Goal: Task Accomplishment & Management: Manage account settings

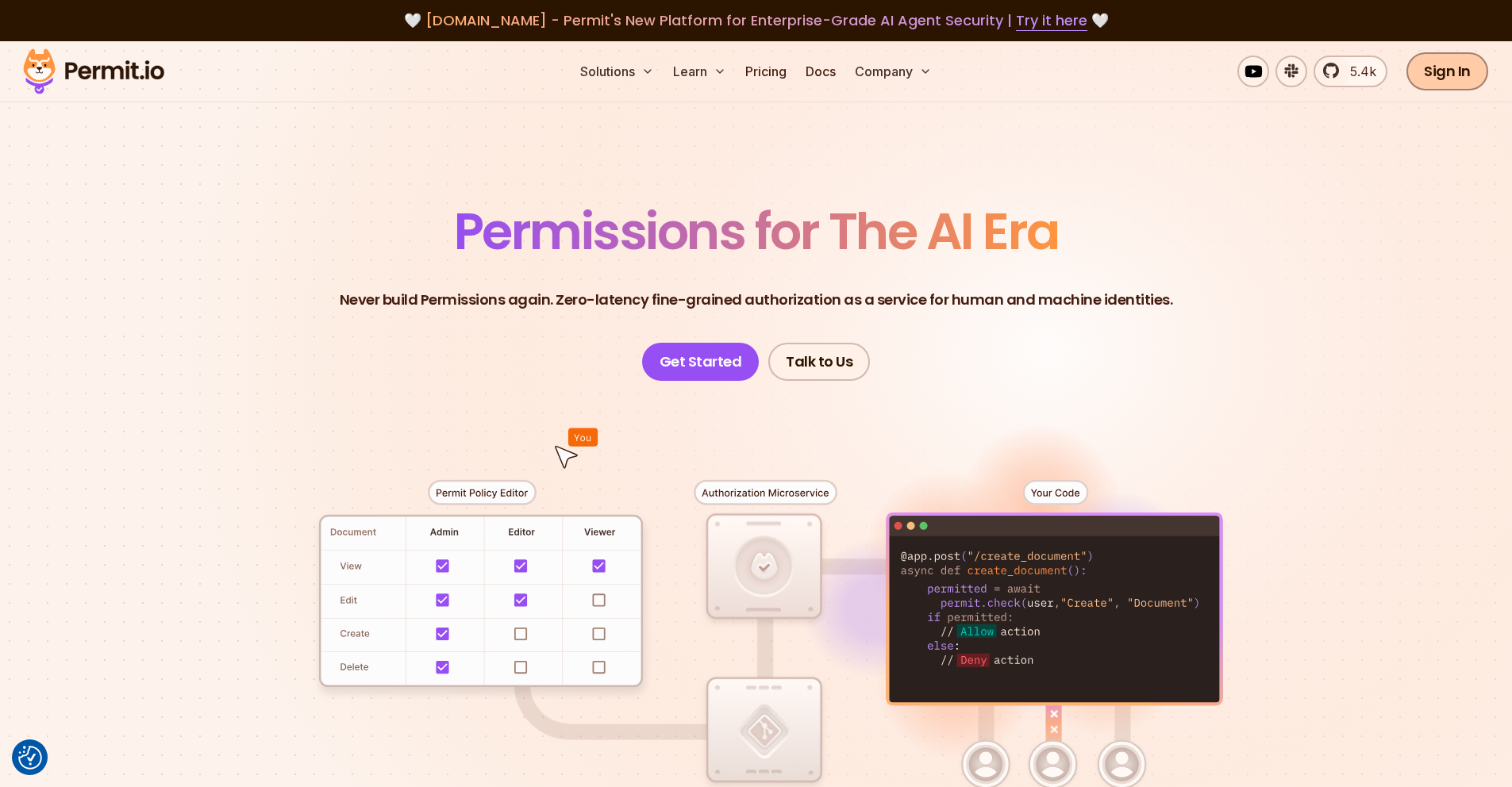
click at [1449, 58] on link "Sign In" at bounding box center [1447, 71] width 81 height 38
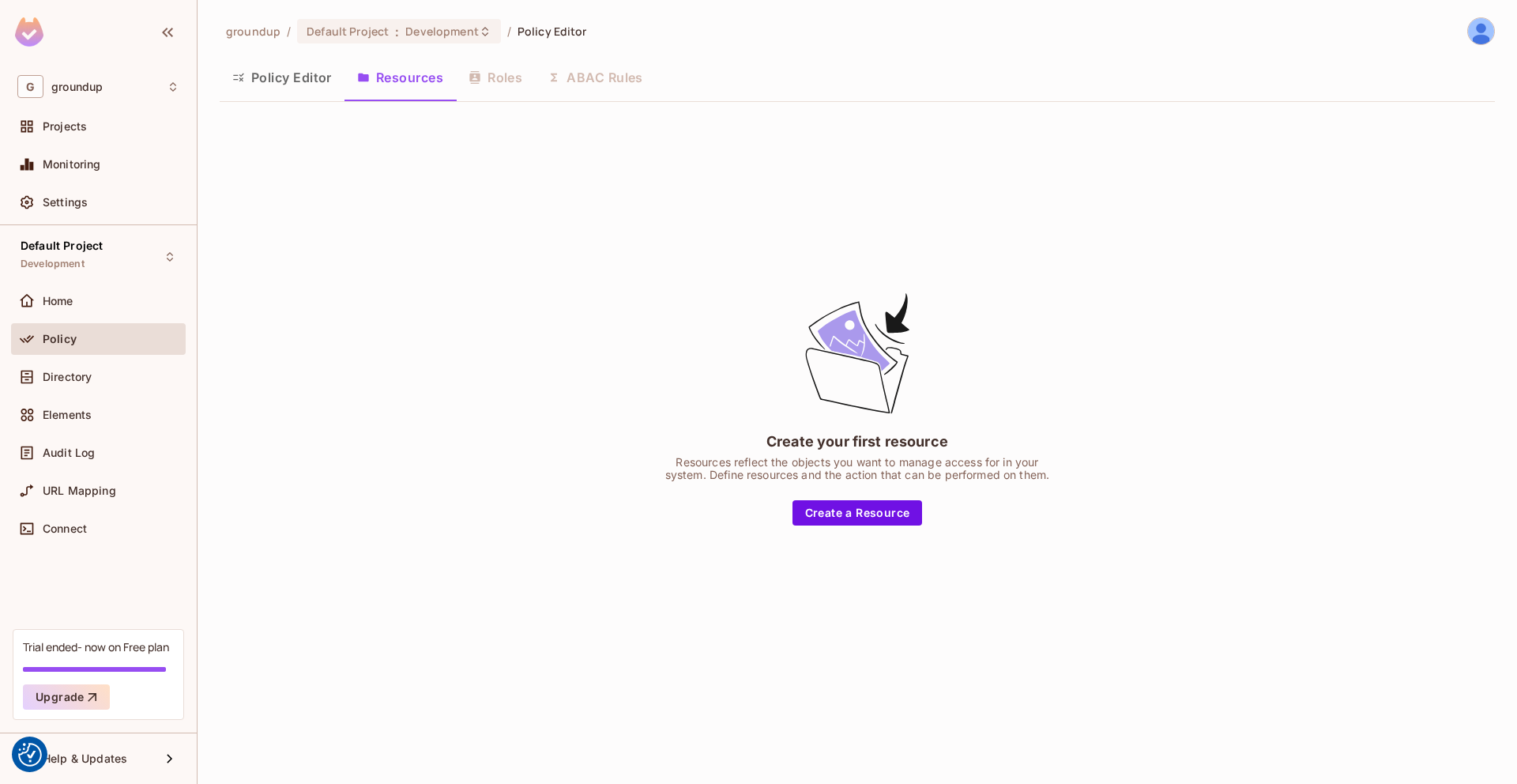
click at [62, 343] on span "Policy" at bounding box center [59, 339] width 34 height 12
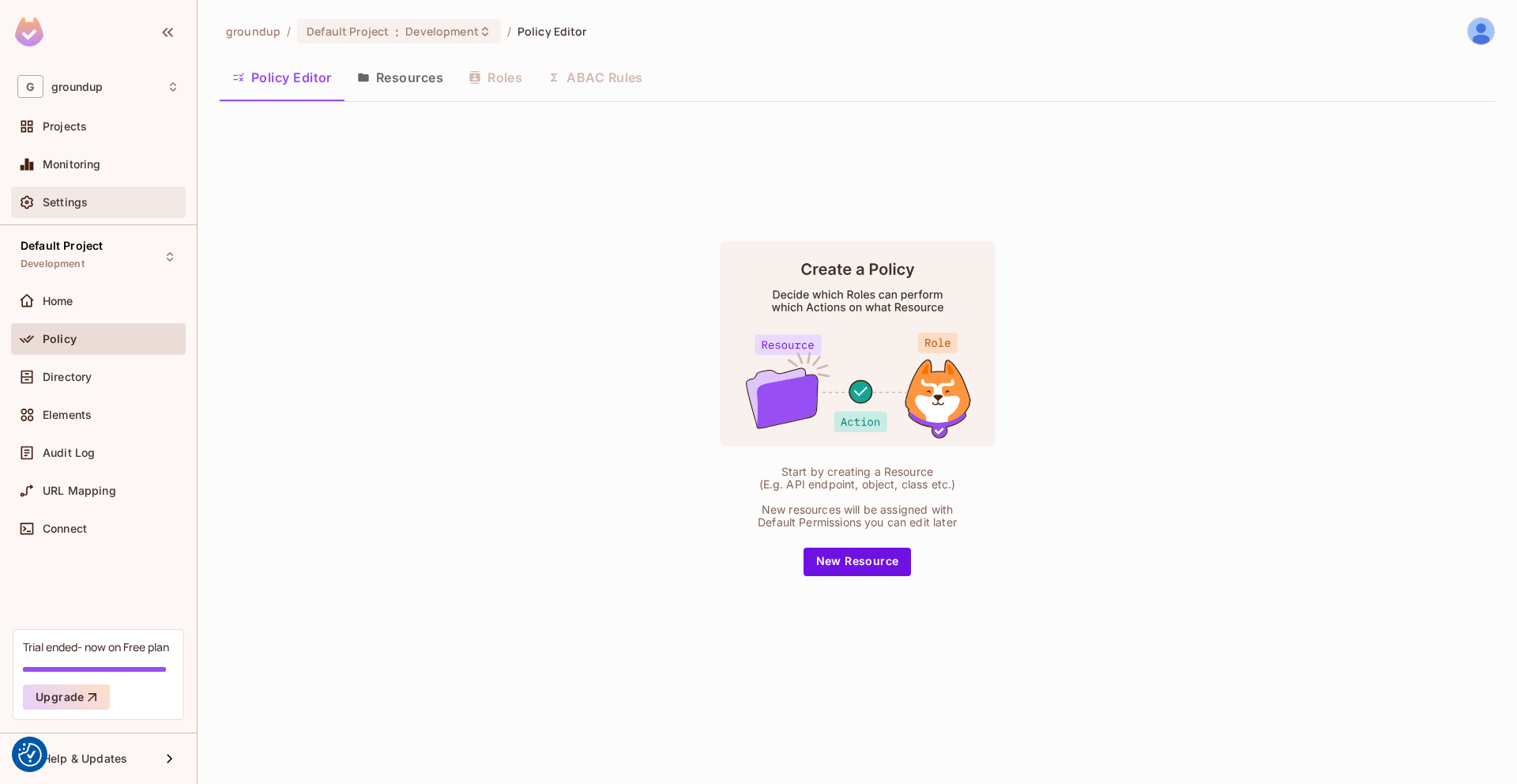
click at [86, 199] on span "Settings" at bounding box center [64, 202] width 45 height 12
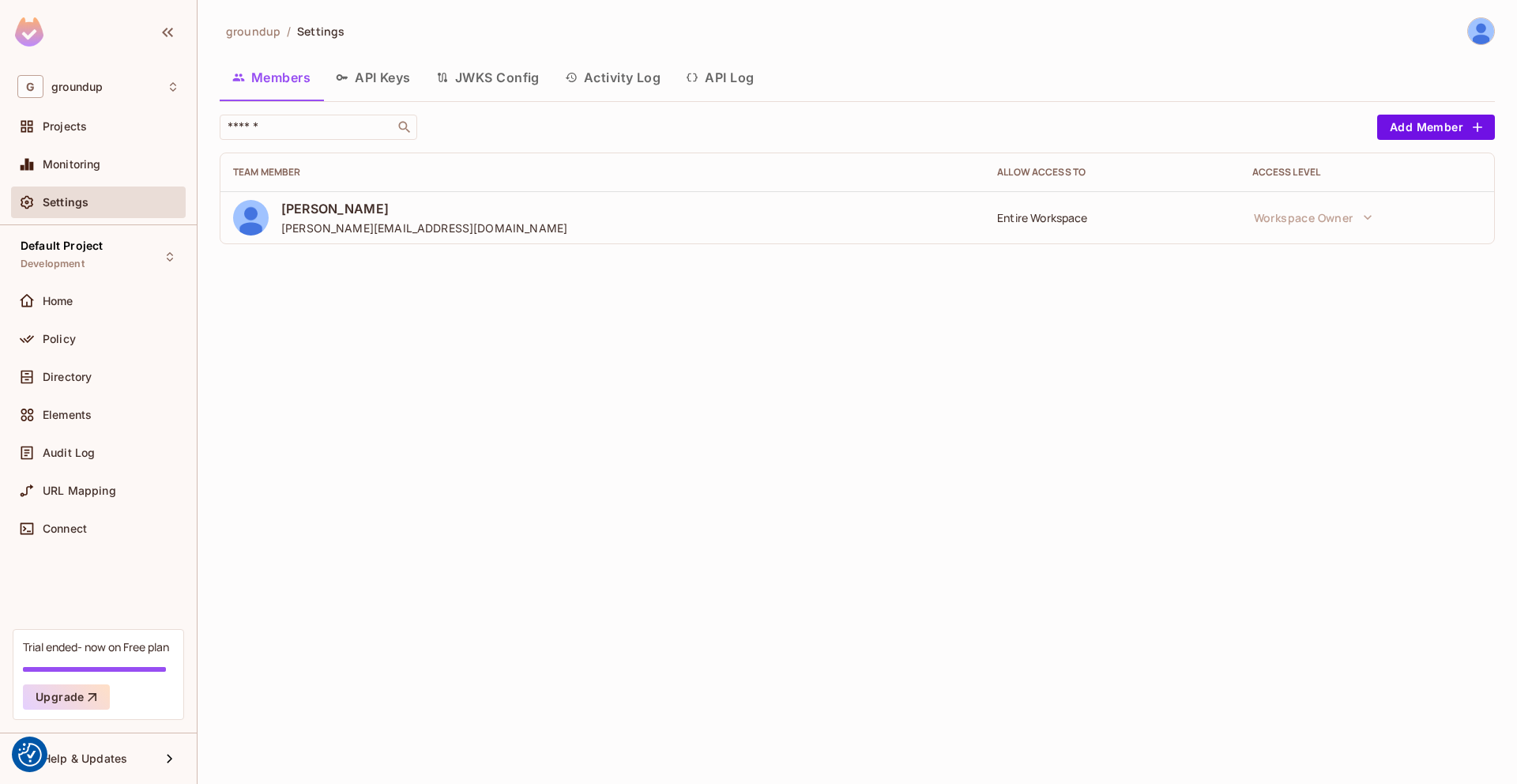
click at [496, 73] on button "JWKS Config" at bounding box center [488, 77] width 129 height 40
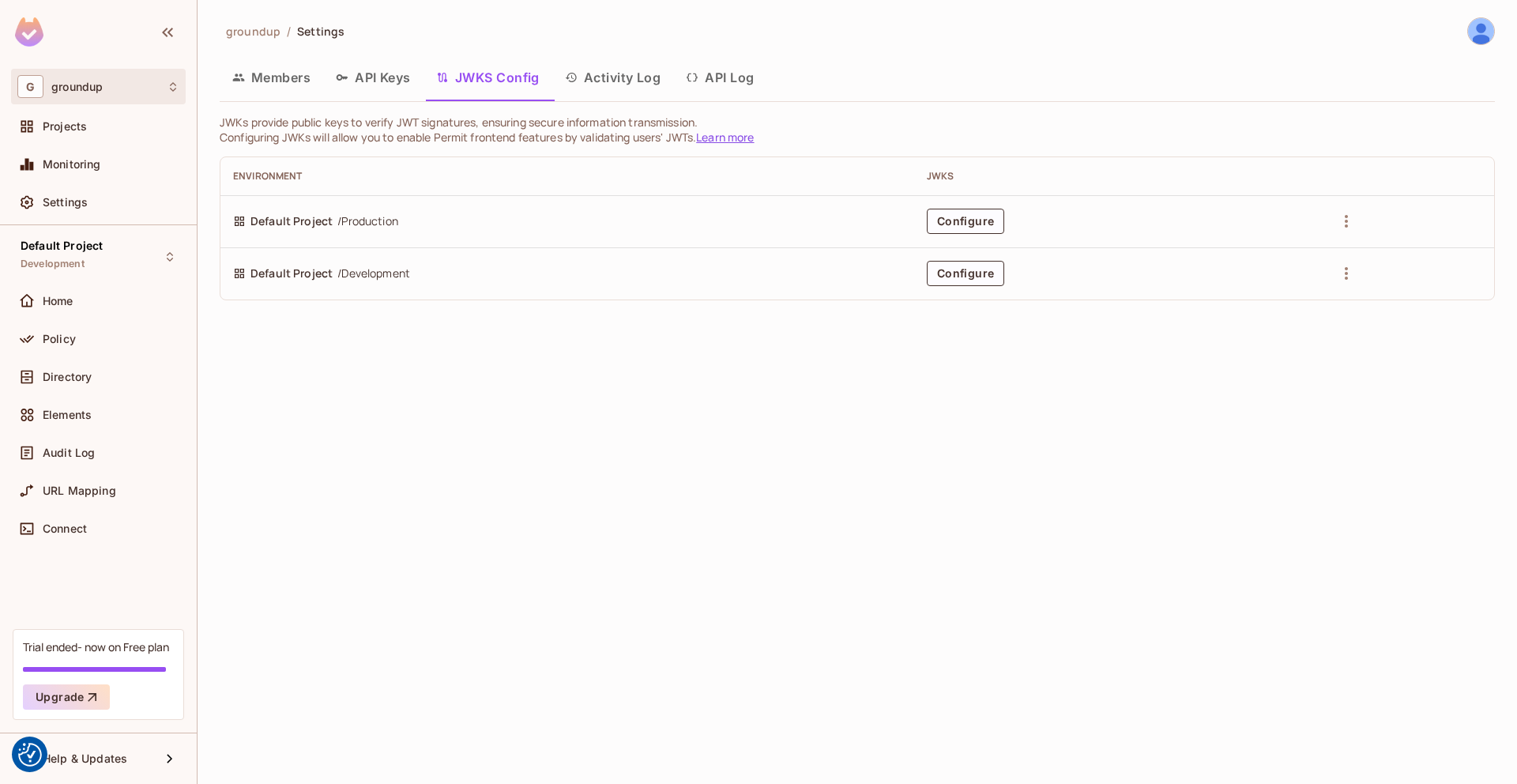
click at [167, 88] on icon at bounding box center [173, 86] width 12 height 12
click at [355, 349] on div at bounding box center [758, 392] width 1517 height 784
click at [967, 273] on button "Configure" at bounding box center [966, 273] width 78 height 26
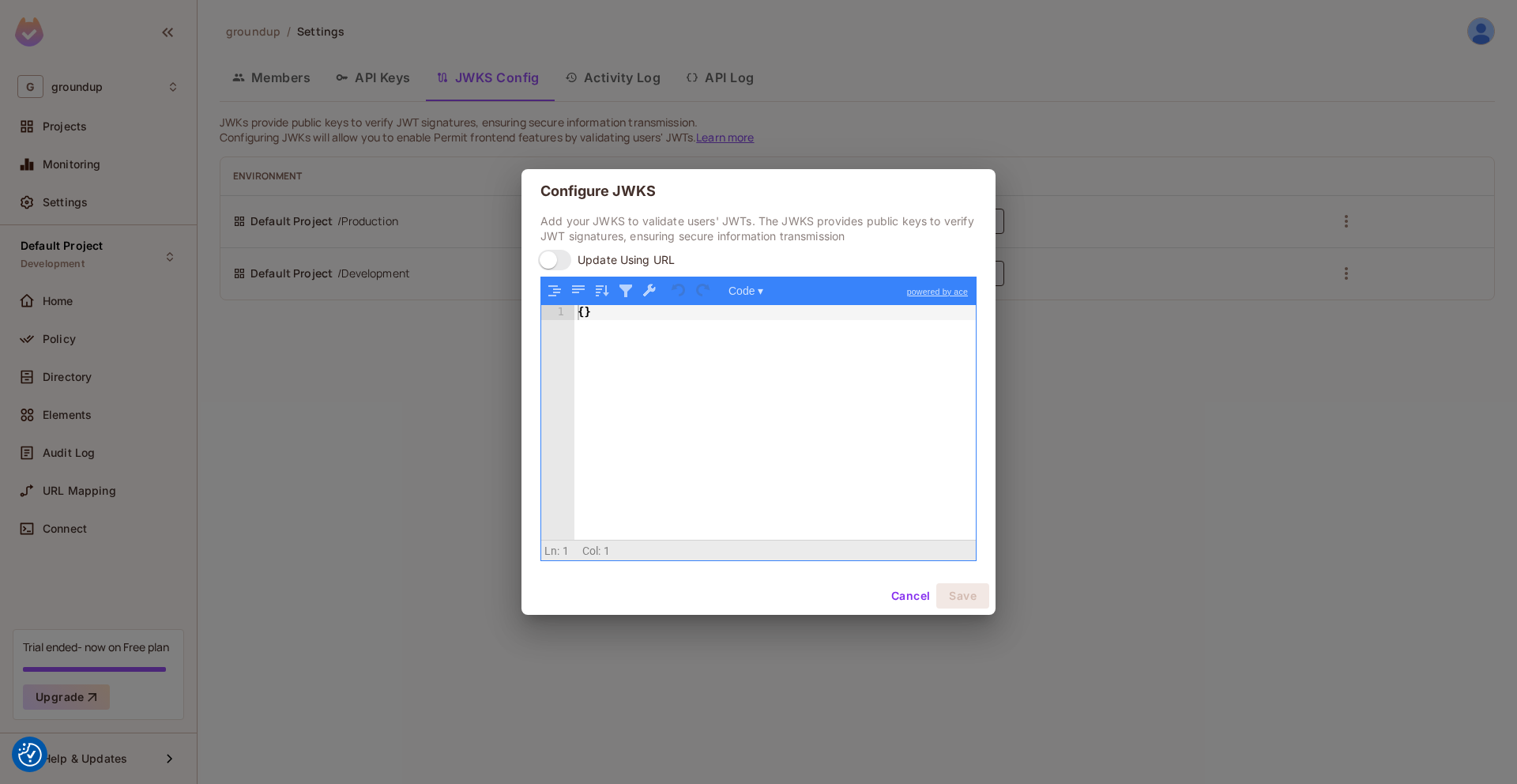
click at [380, 400] on div "Configure JWKS Add your JWKS to validate users' JWTs. The JWKS provides public …" at bounding box center [758, 392] width 1517 height 784
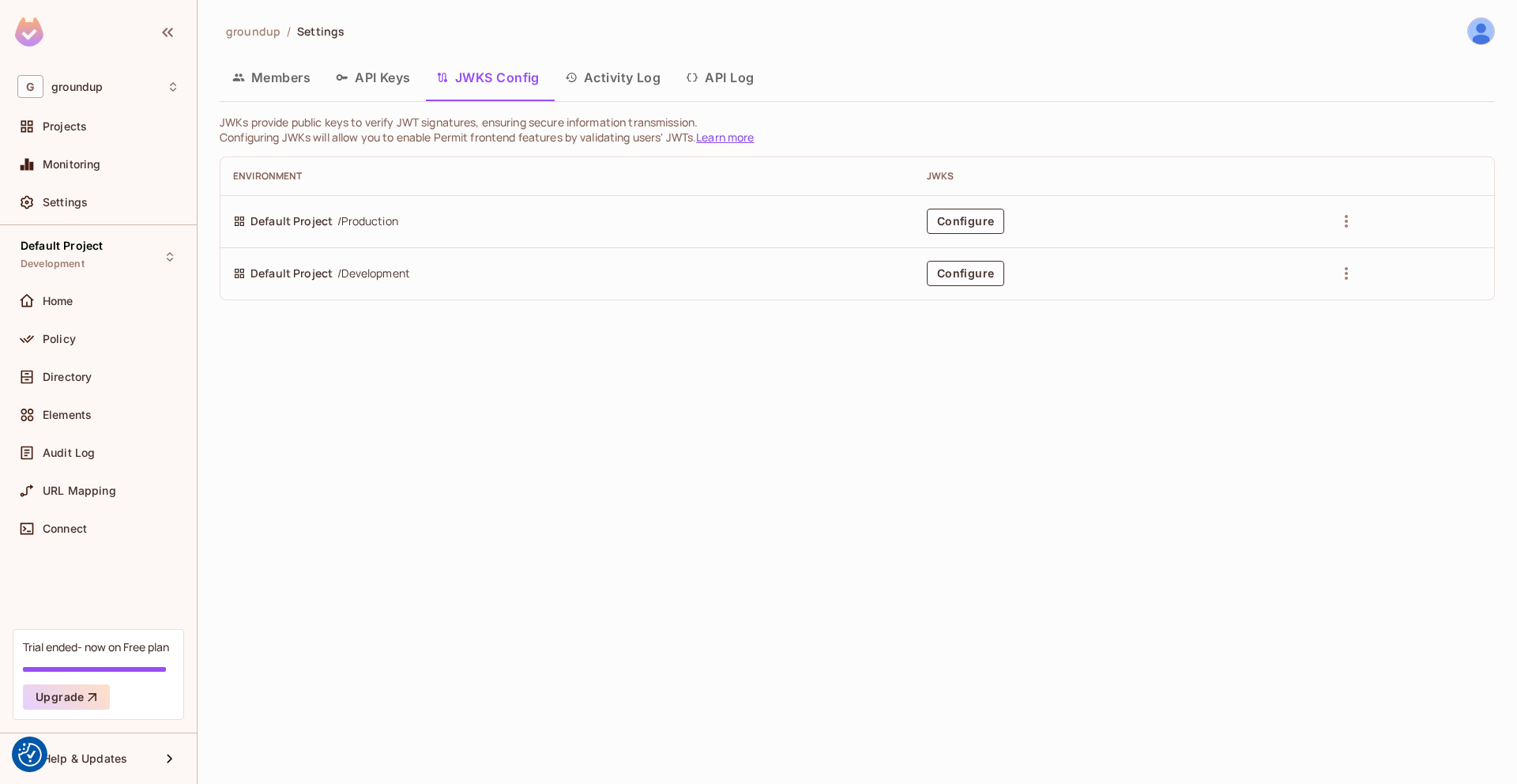
click at [725, 85] on button "API Log" at bounding box center [720, 77] width 93 height 40
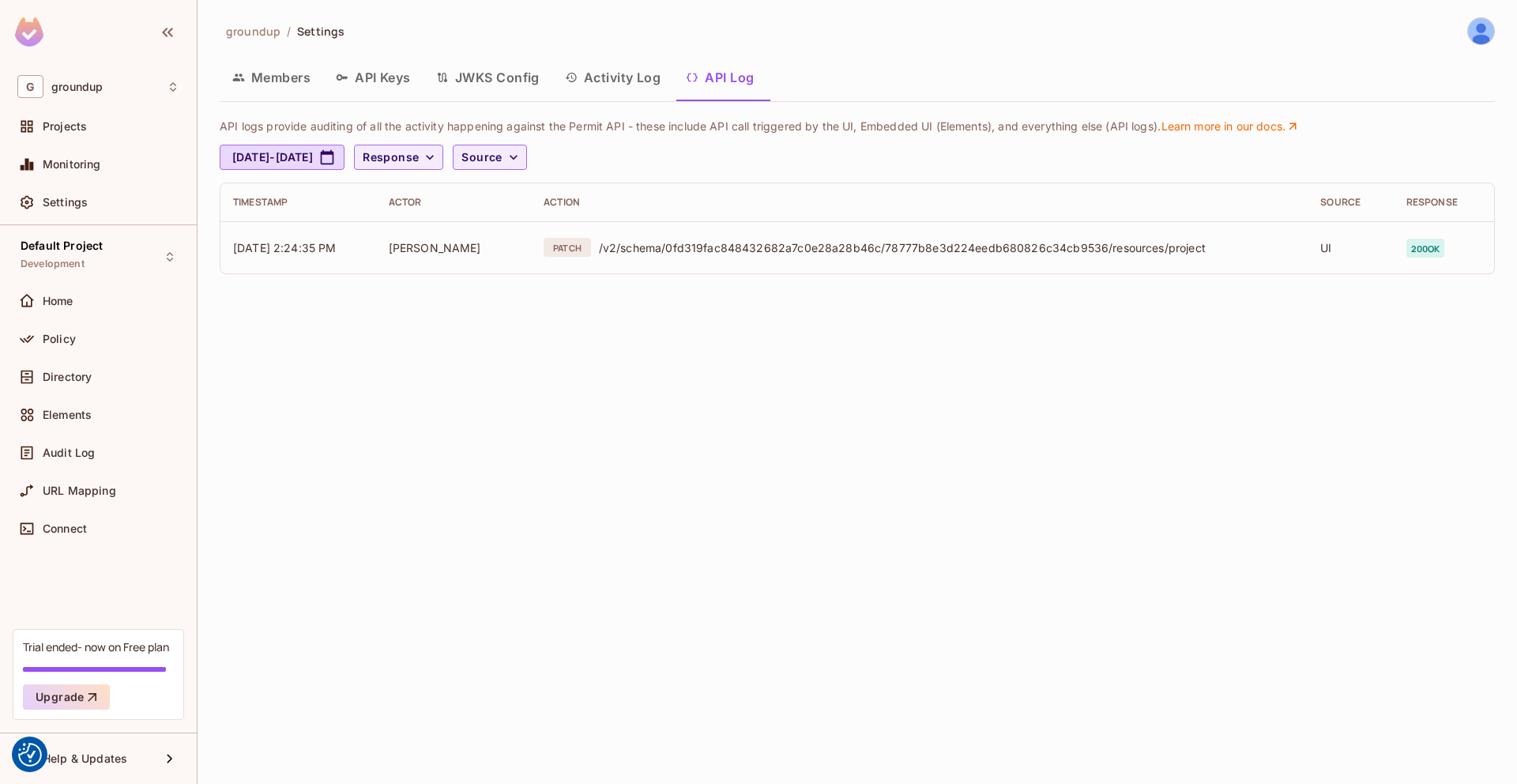
click at [517, 76] on button "JWKS Config" at bounding box center [488, 77] width 129 height 40
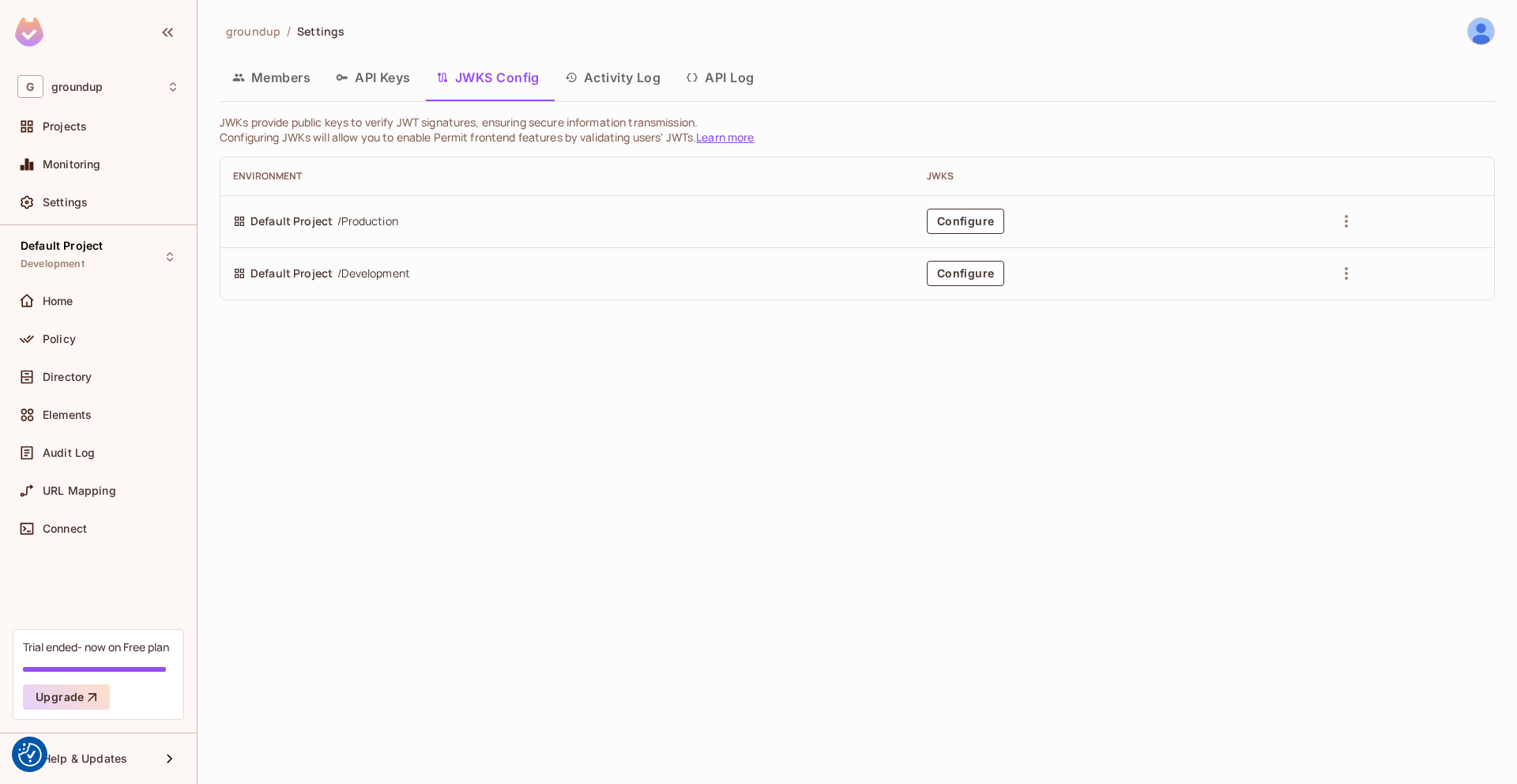
click at [639, 75] on button "Activity Log" at bounding box center [613, 77] width 122 height 40
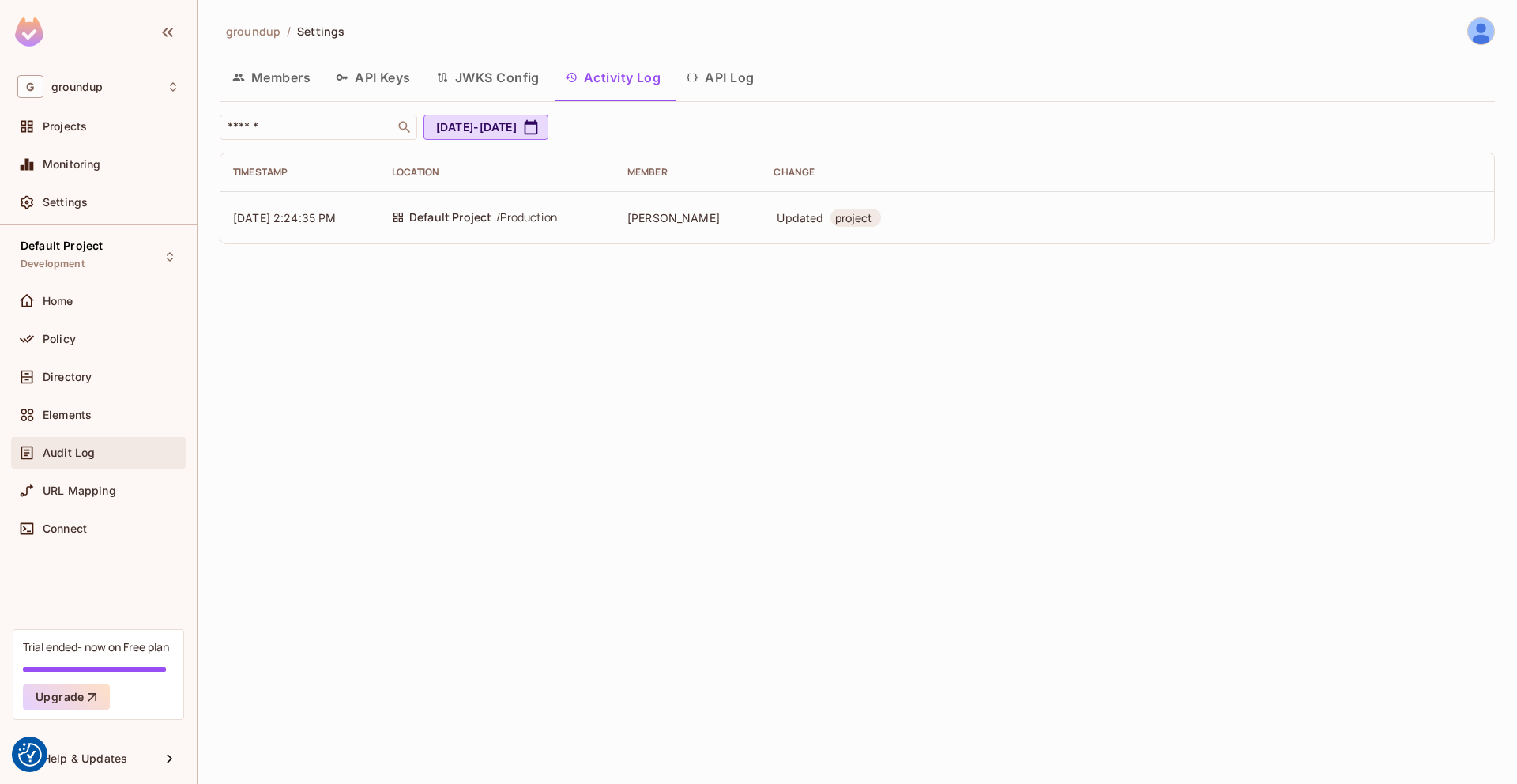
click at [162, 455] on div "Audit Log" at bounding box center [110, 453] width 137 height 12
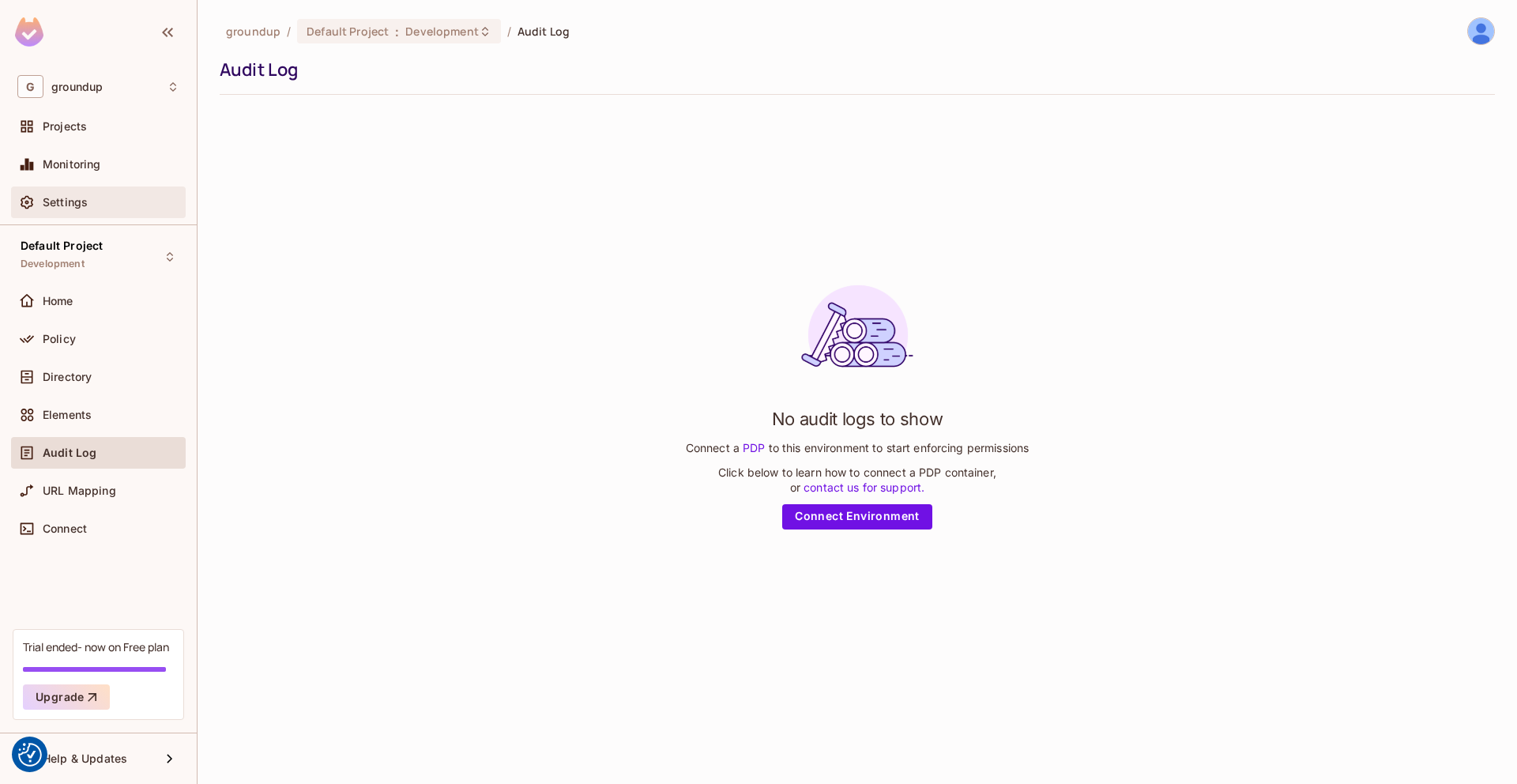
click at [112, 200] on div "Settings" at bounding box center [110, 202] width 137 height 12
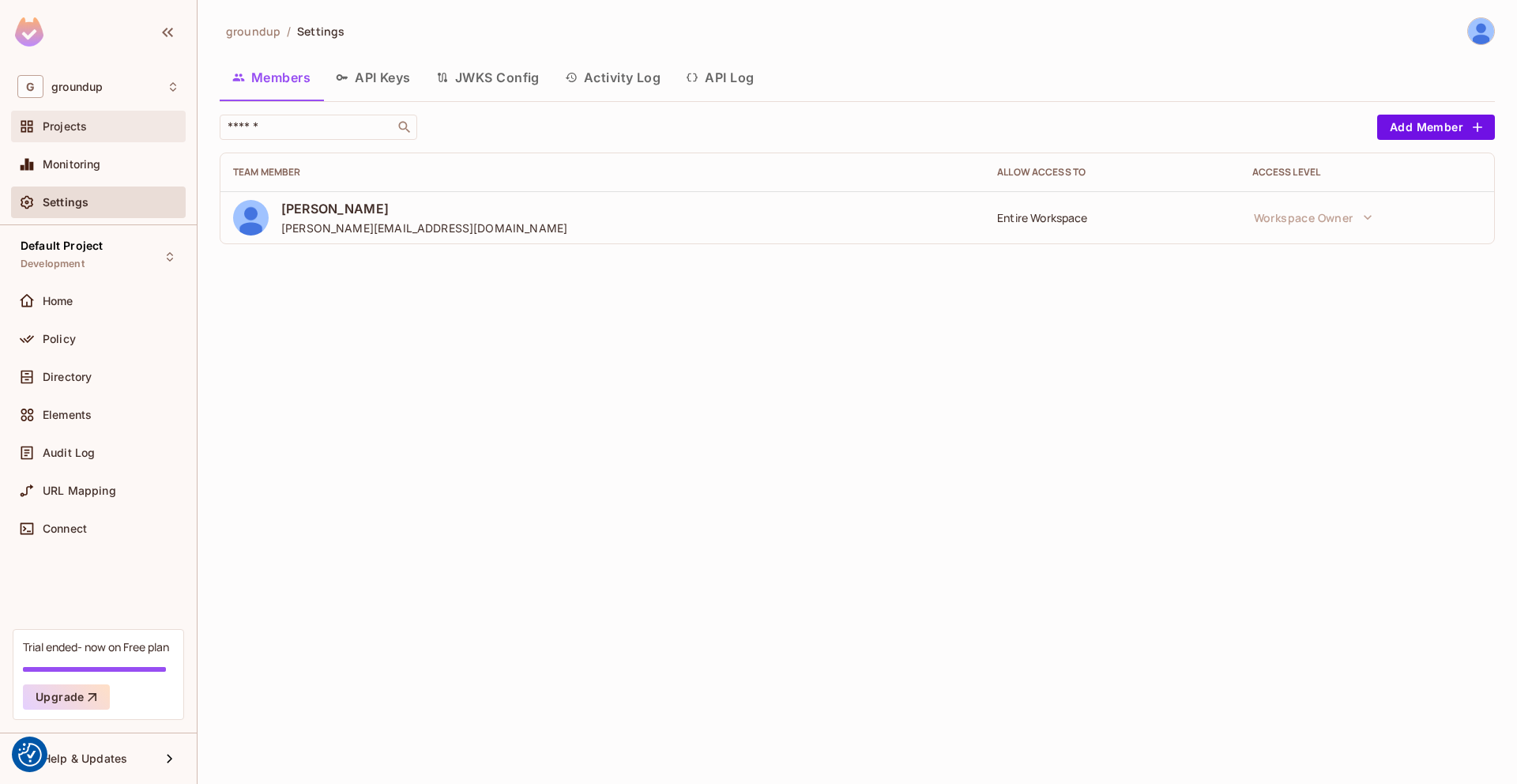
click at [104, 131] on div "Projects" at bounding box center [110, 126] width 137 height 12
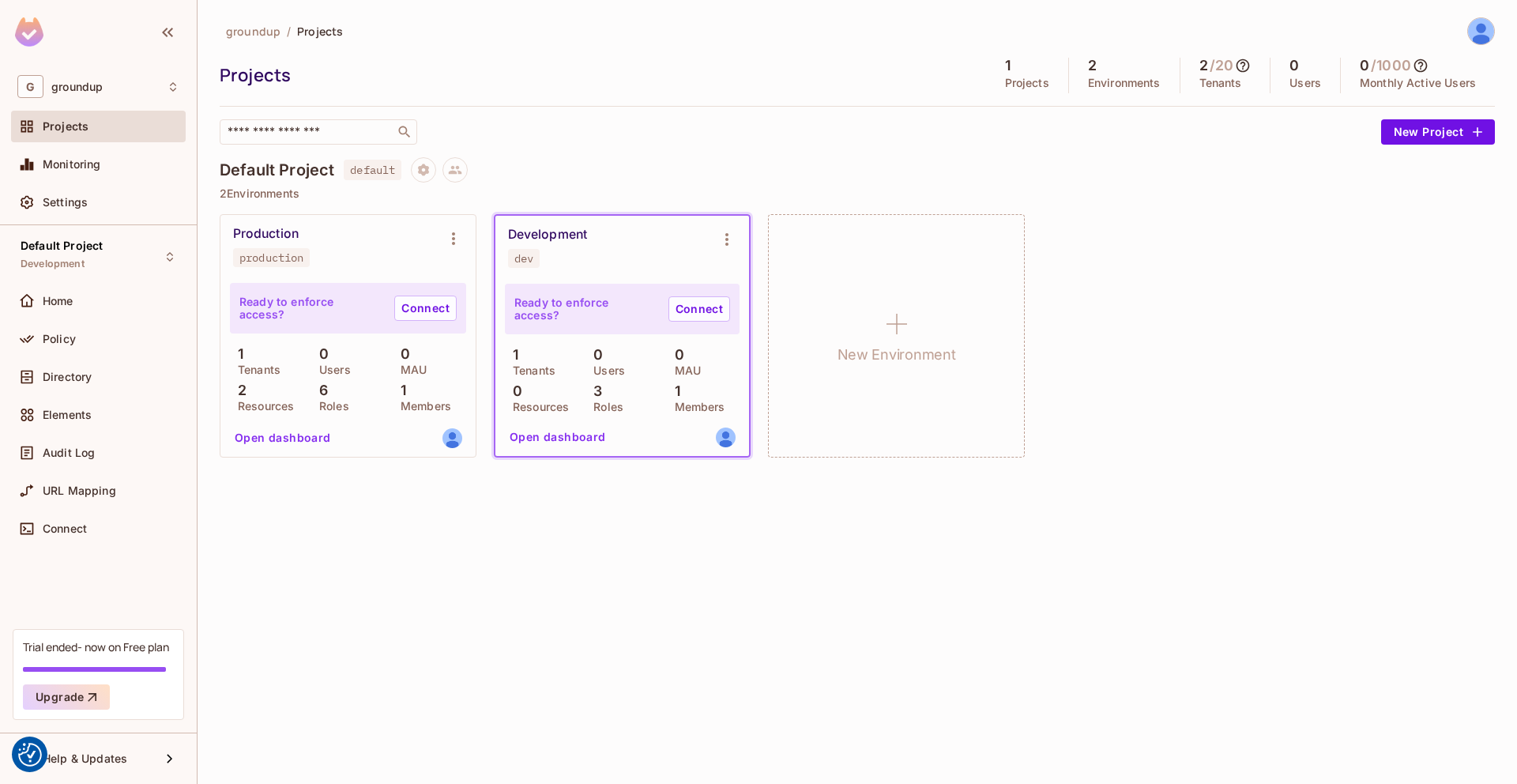
click at [602, 270] on div "Development dev" at bounding box center [622, 248] width 254 height 63
click at [722, 245] on icon "Environment settings" at bounding box center [727, 240] width 19 height 19
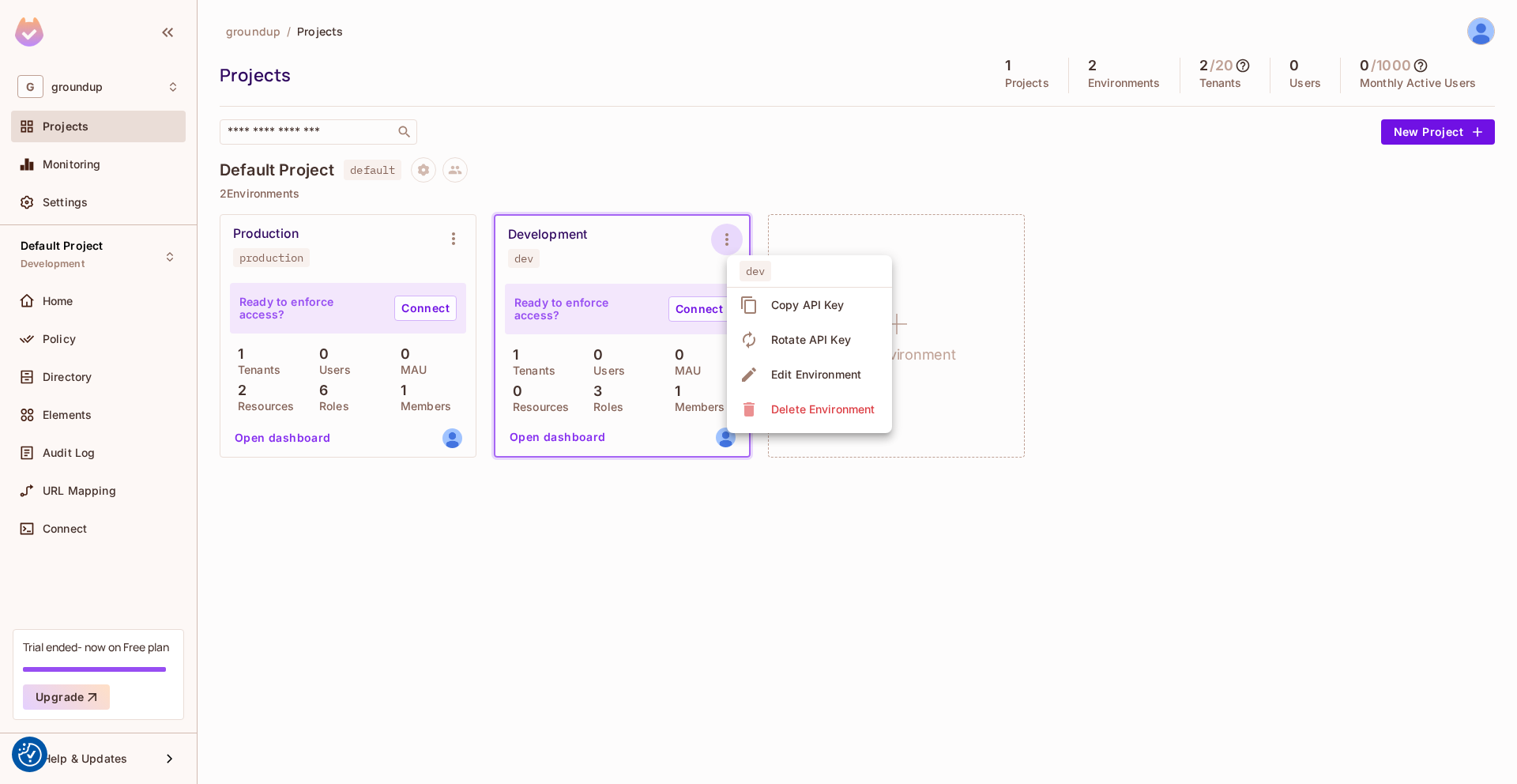
click at [618, 239] on div at bounding box center [758, 392] width 1517 height 784
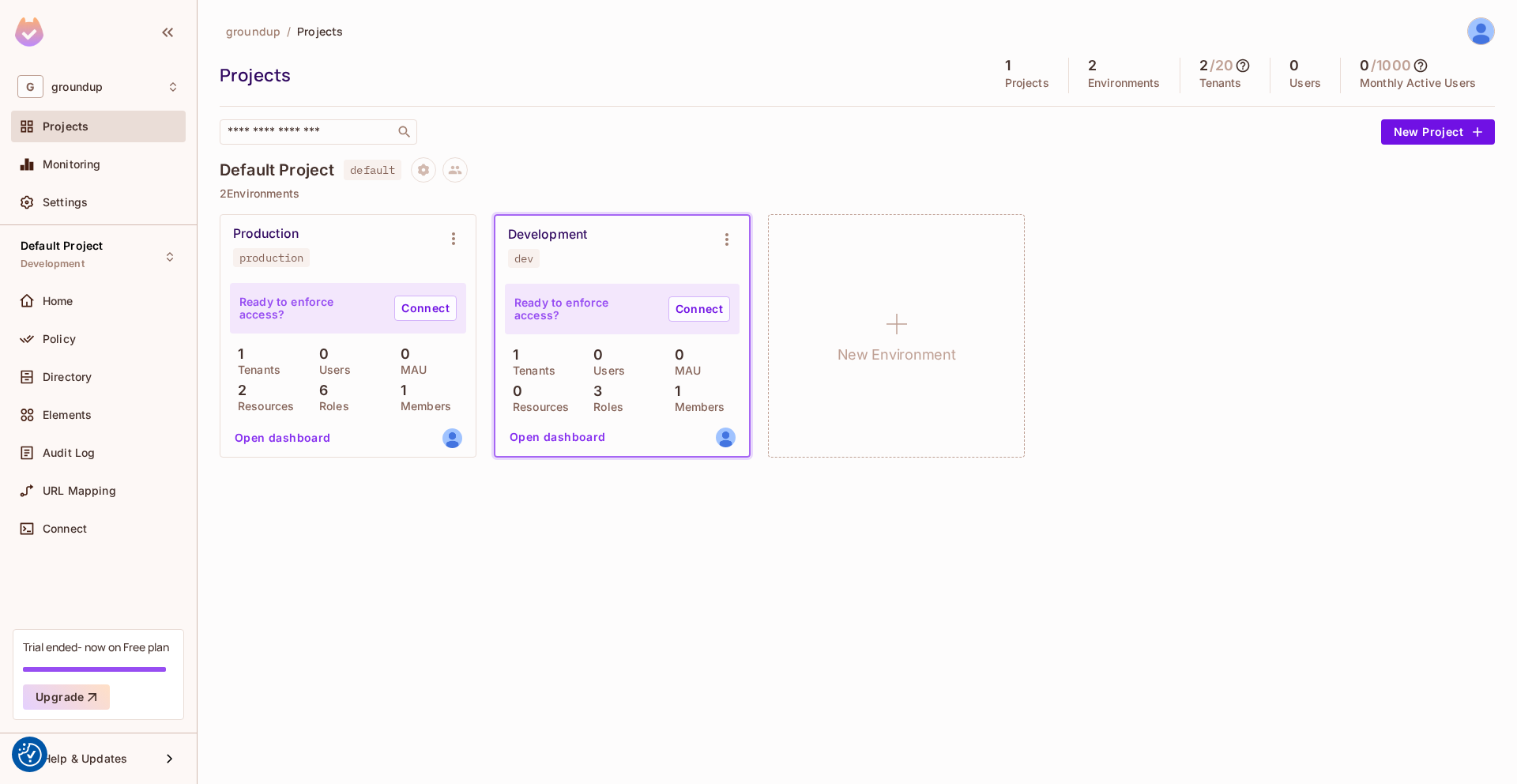
click at [564, 421] on div "Ready to enforce access? Connect 1 Tenants 0 Users 0 MAU 0 Resources 3 Roles 1 …" at bounding box center [622, 367] width 254 height 177
click at [572, 446] on button "Open dashboard" at bounding box center [558, 437] width 109 height 26
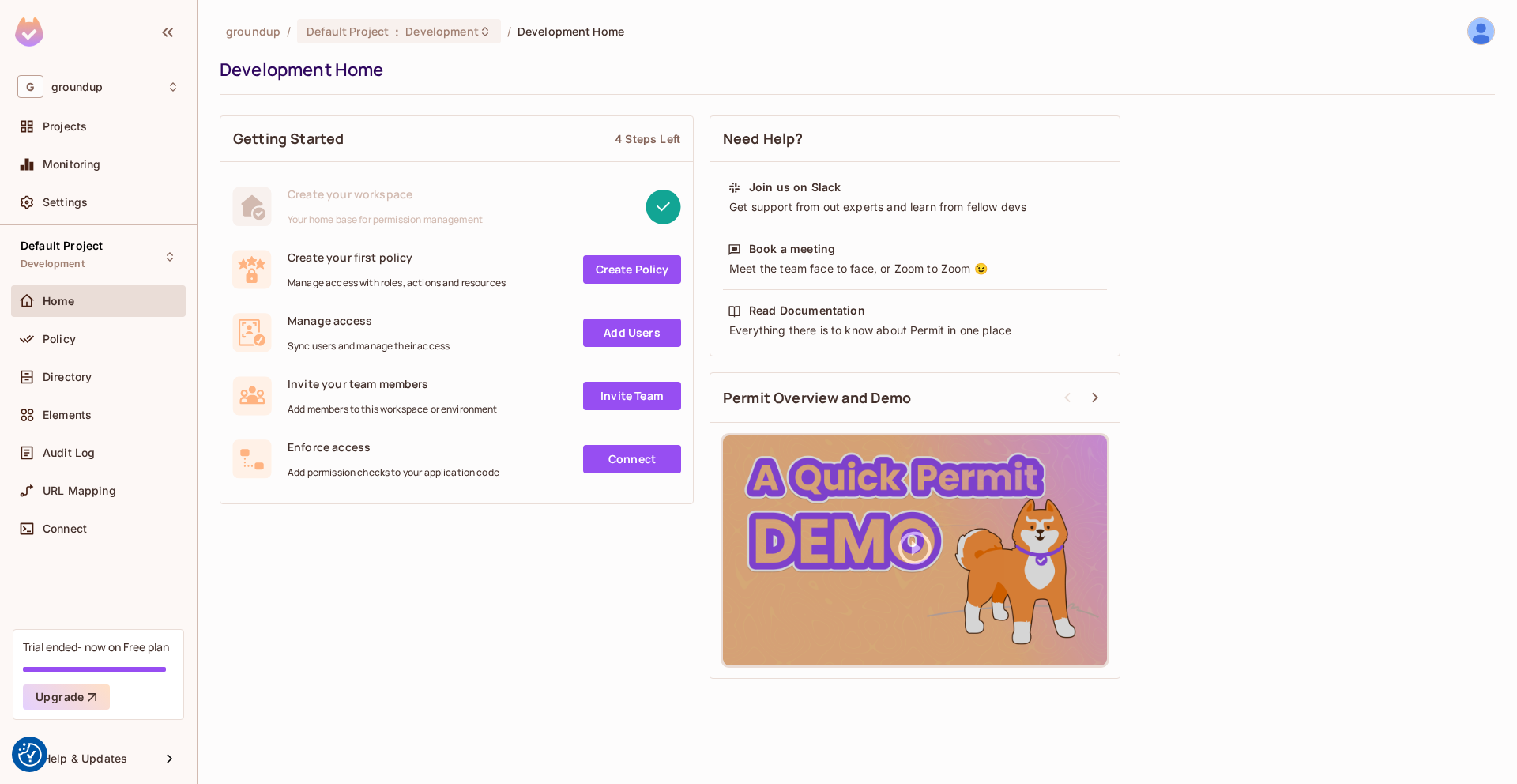
click at [655, 269] on link "Create Policy" at bounding box center [632, 270] width 98 height 28
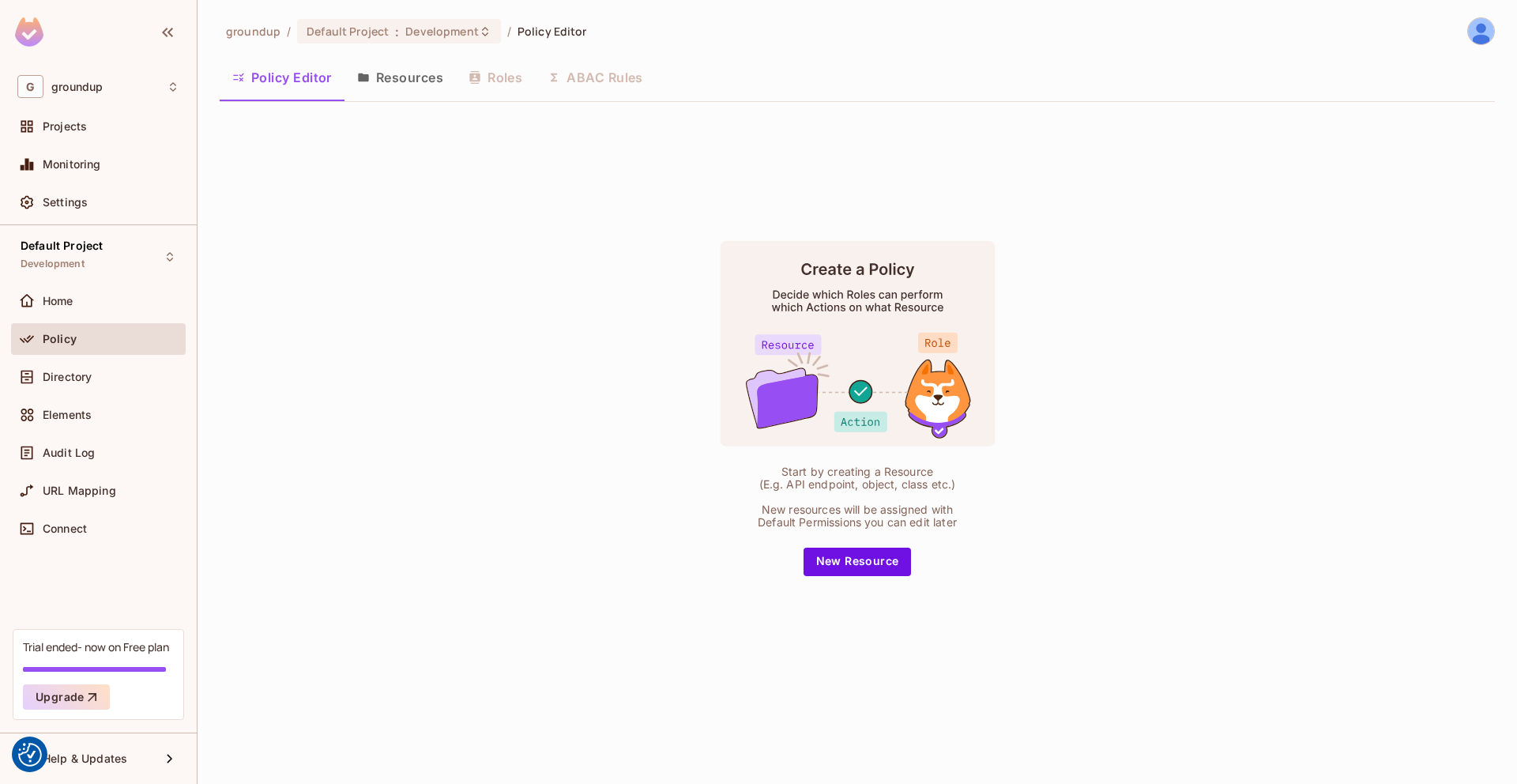
click at [393, 88] on button "Resources" at bounding box center [400, 77] width 111 height 40
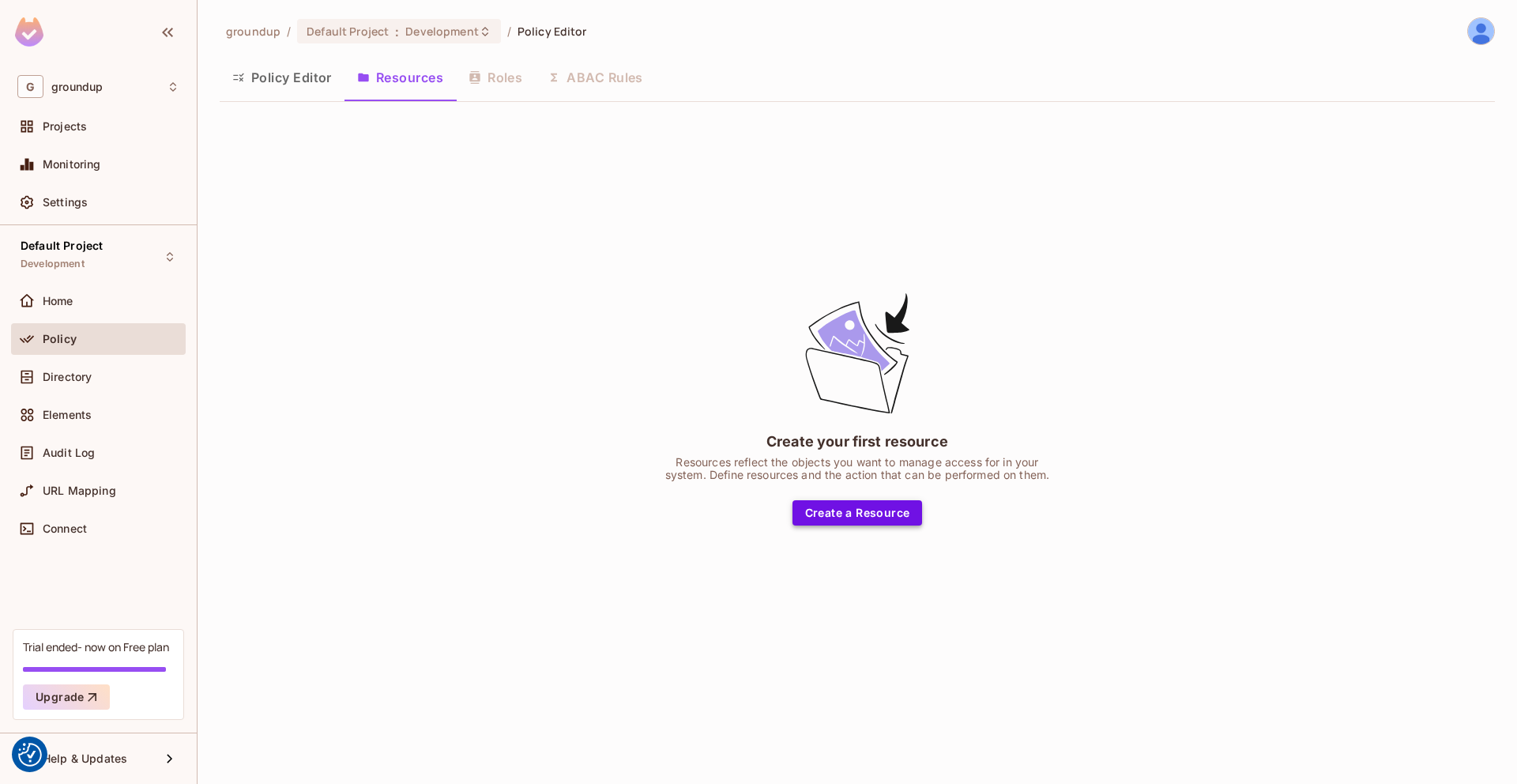
click at [861, 514] on button "Create a Resource" at bounding box center [858, 513] width 130 height 26
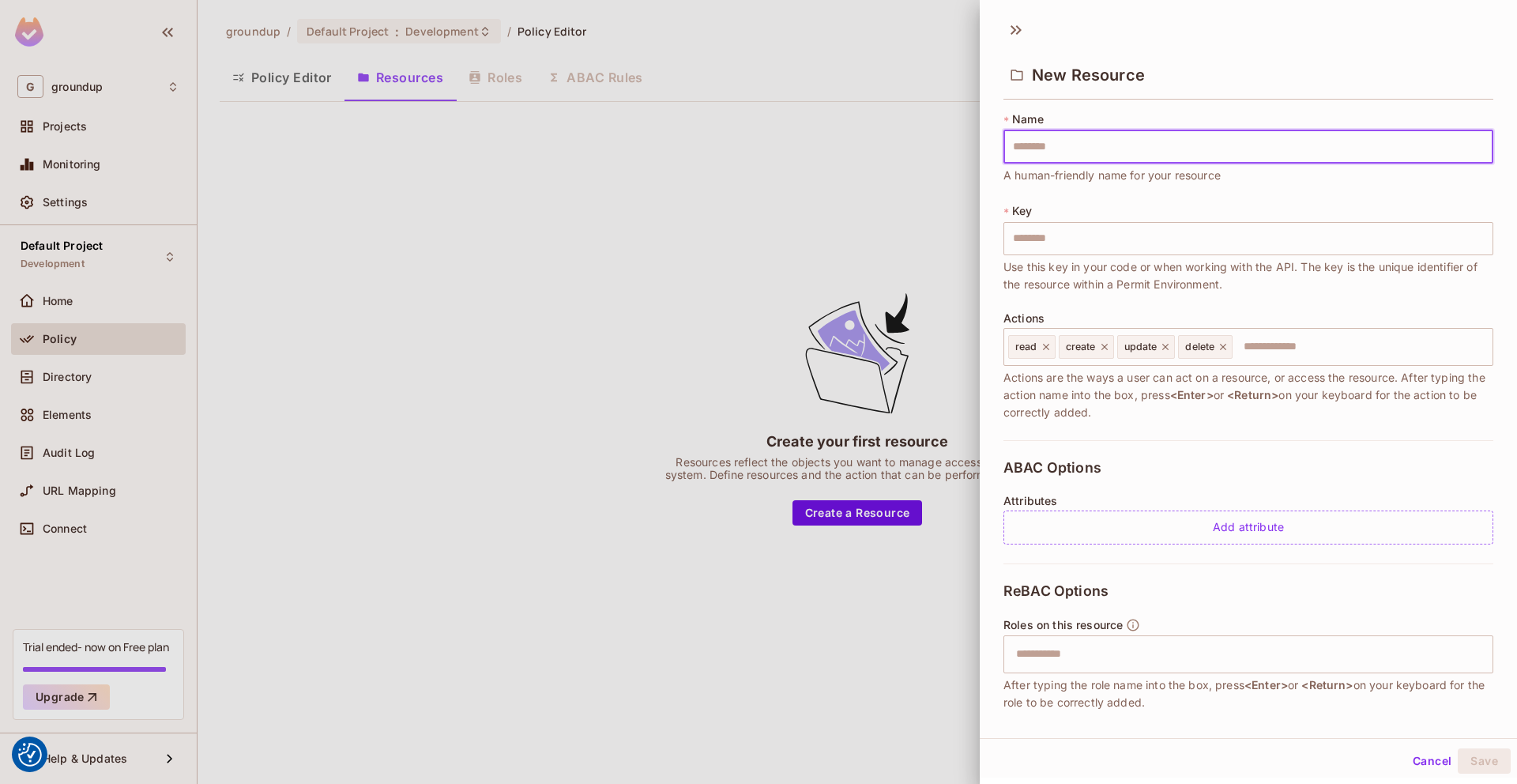
click at [1430, 766] on button "Cancel" at bounding box center [1432, 760] width 51 height 26
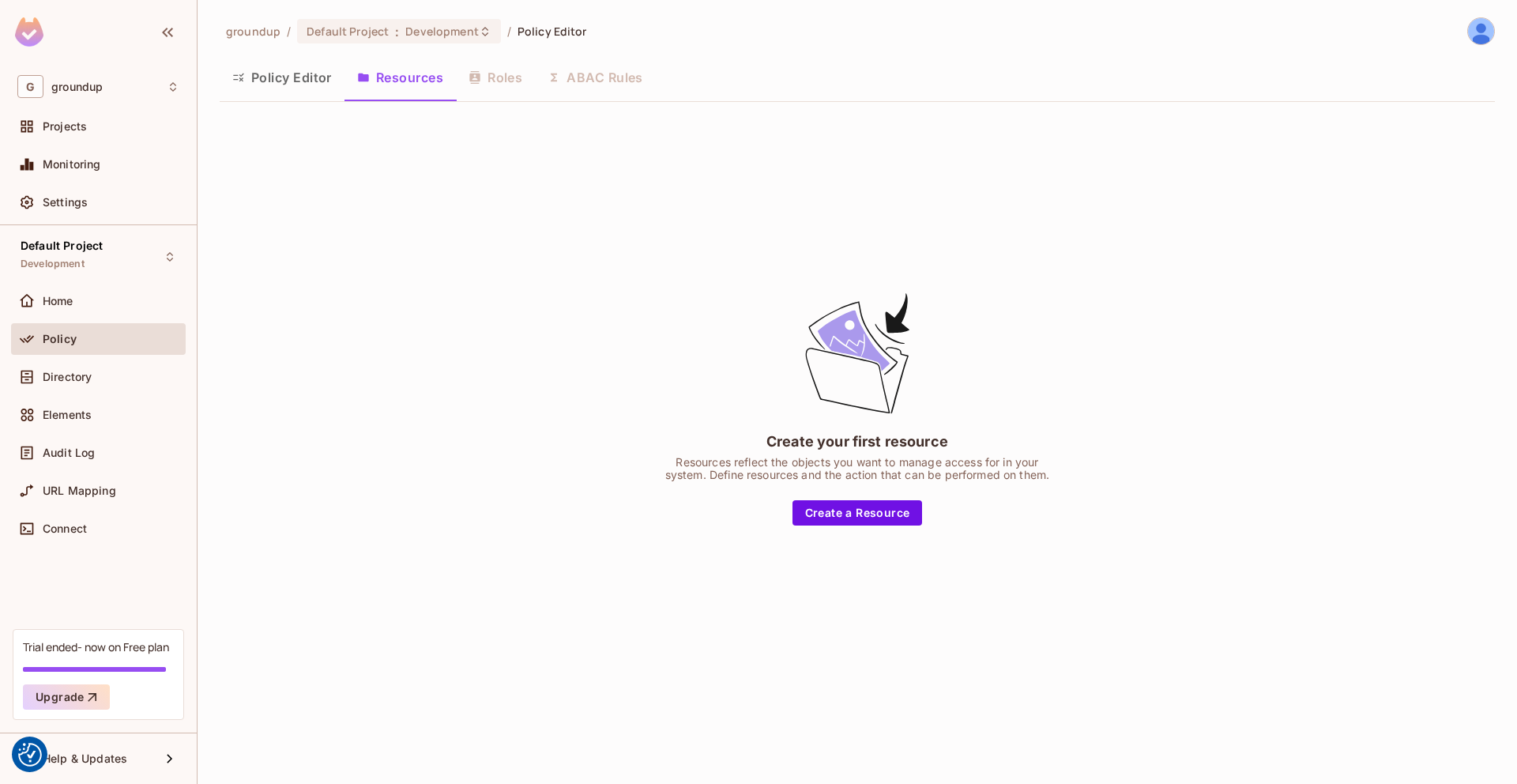
click at [530, 31] on span "Policy Editor" at bounding box center [552, 31] width 70 height 15
click at [483, 85] on div "Policy Editor Resources Roles ABAC Rules" at bounding box center [857, 77] width 1276 height 40
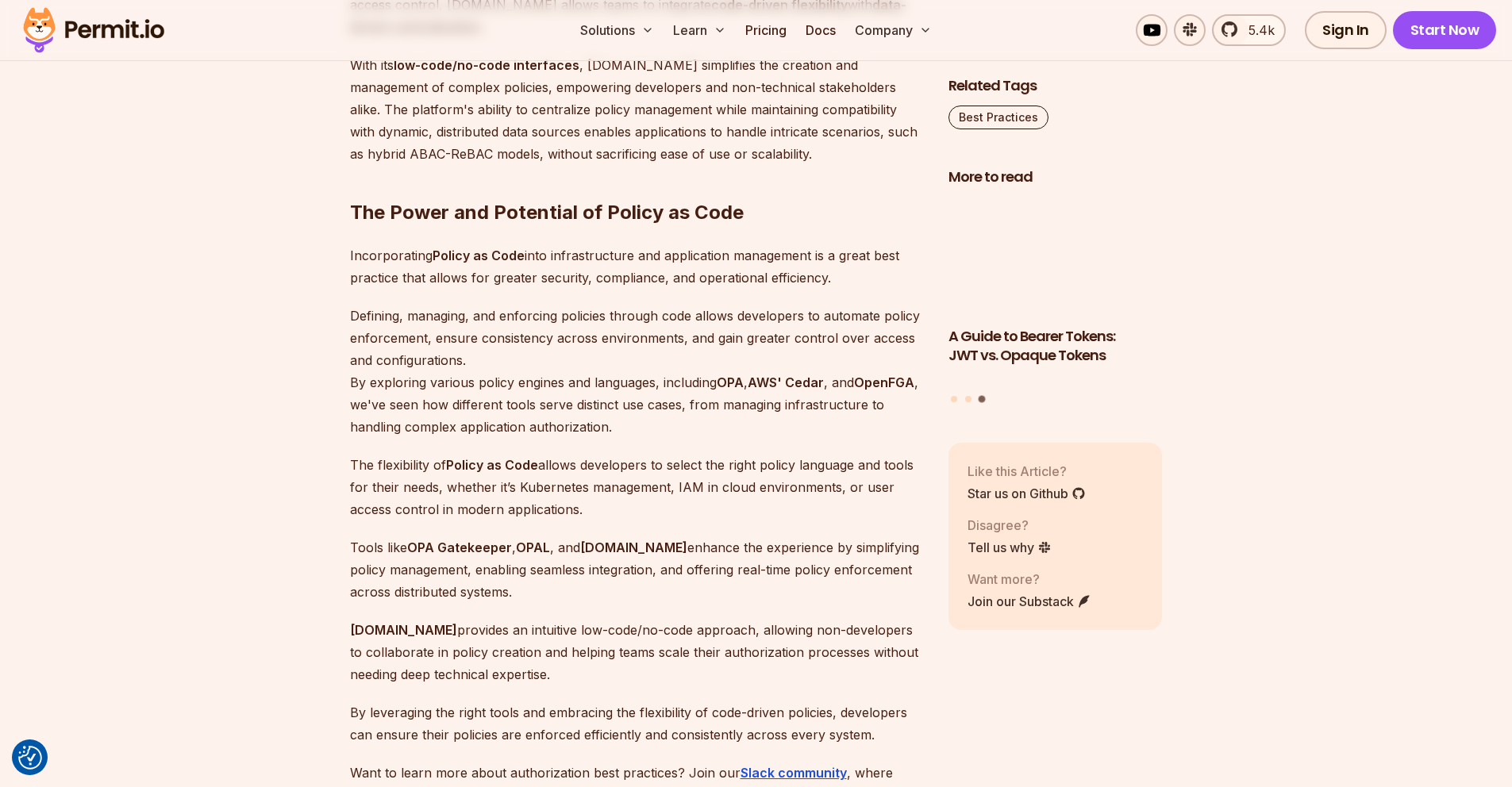
scroll to position [7173, 0]
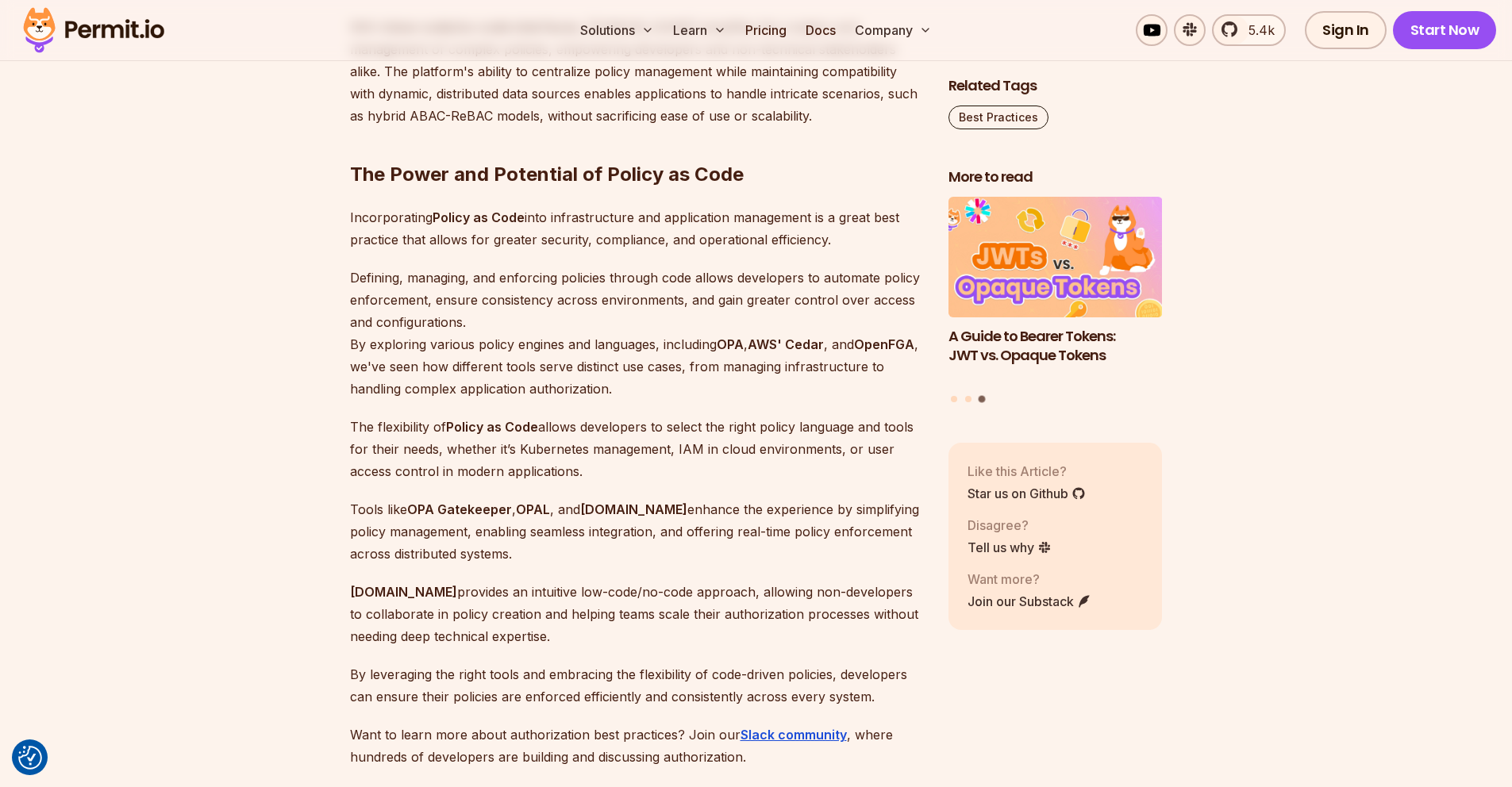
drag, startPoint x: 1516, startPoint y: 44, endPoint x: 1453, endPoint y: 649, distance: 608.3
